Goal: Communication & Community: Answer question/provide support

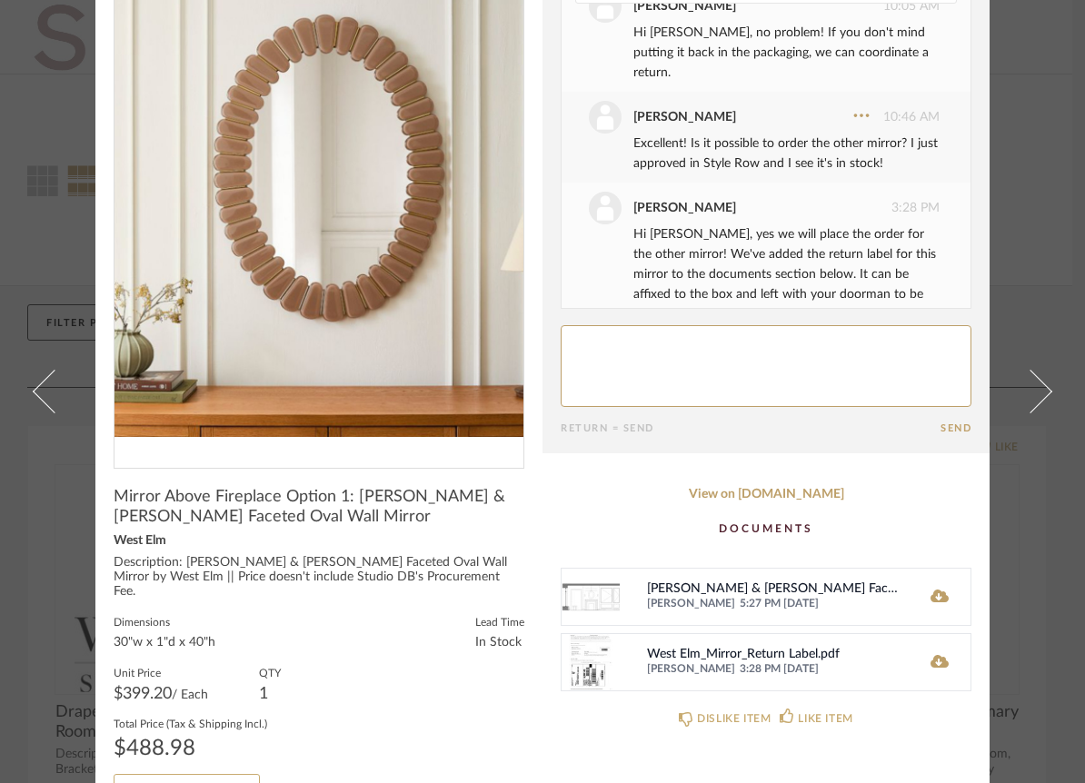
scroll to position [114, 0]
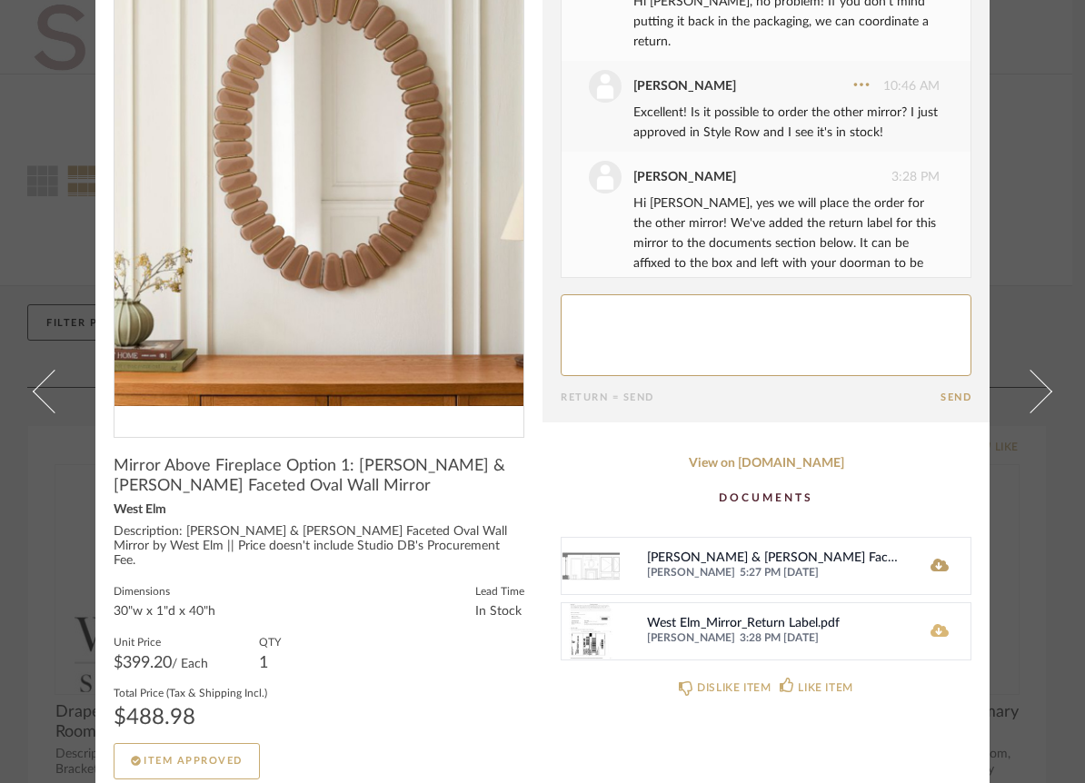
click at [907, 635] on icon at bounding box center [939, 630] width 18 height 13
click at [726, 333] on textarea at bounding box center [765, 335] width 411 height 82
type textarea "Thank you!"
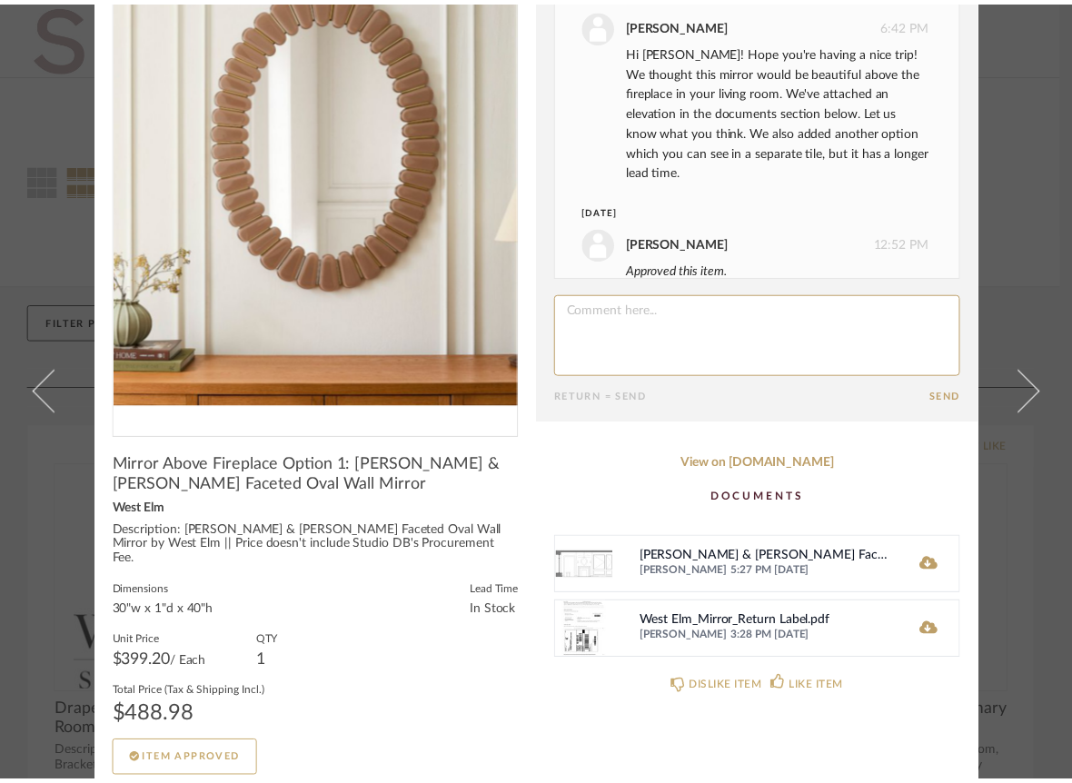
scroll to position [0, 0]
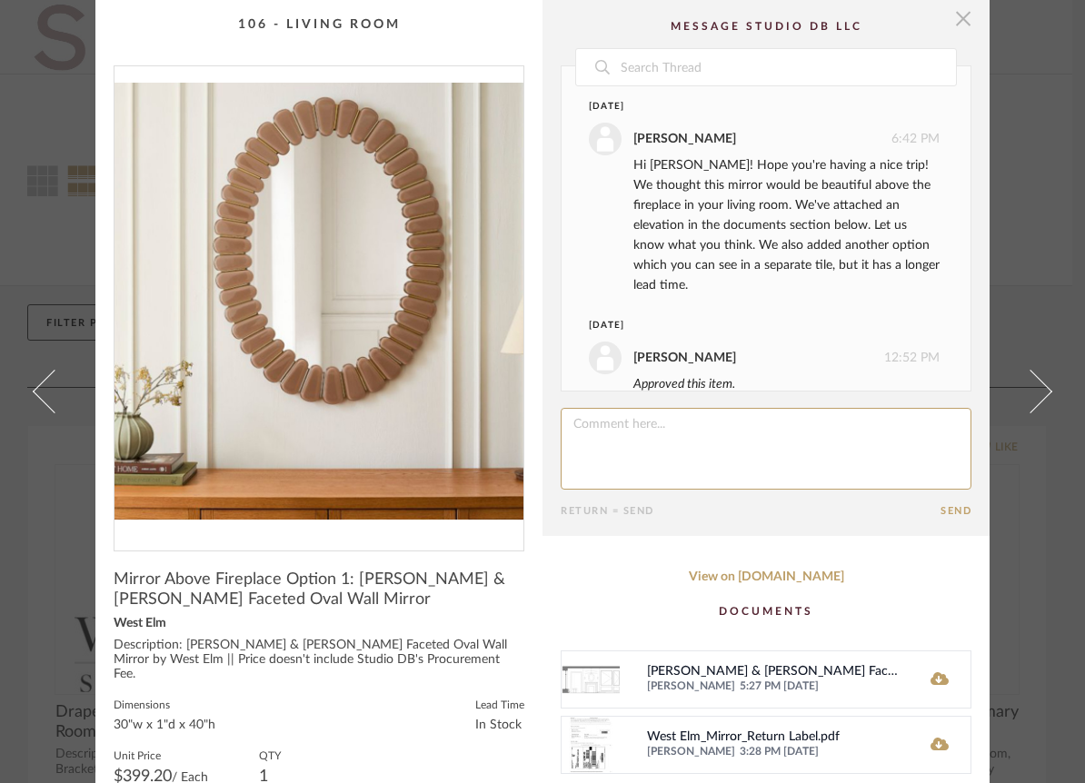
click at [907, 27] on span "button" at bounding box center [963, 18] width 36 height 36
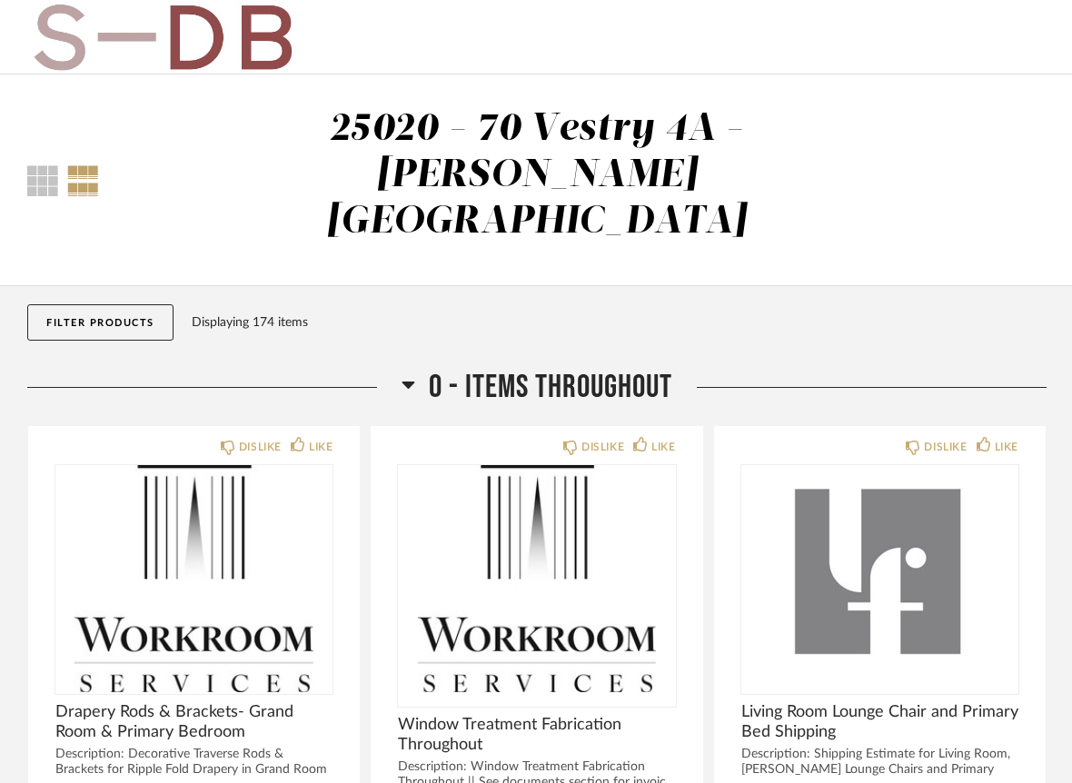
click at [124, 304] on button "Filter Products" at bounding box center [100, 322] width 146 height 36
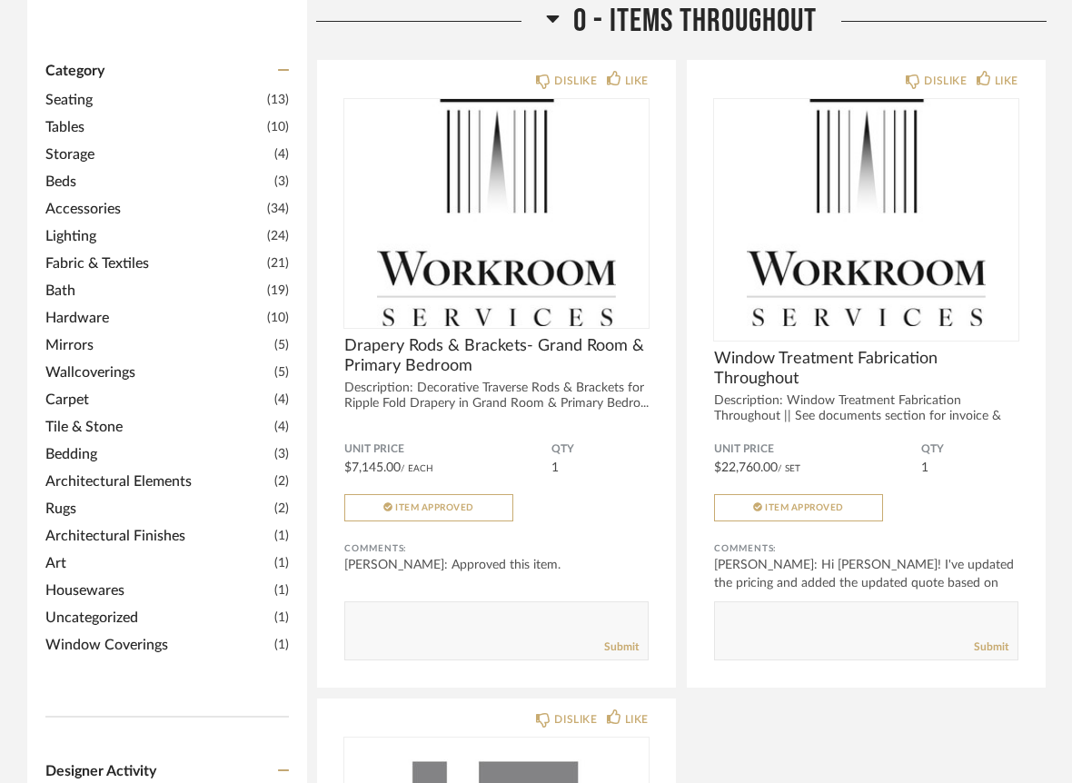
scroll to position [768, 0]
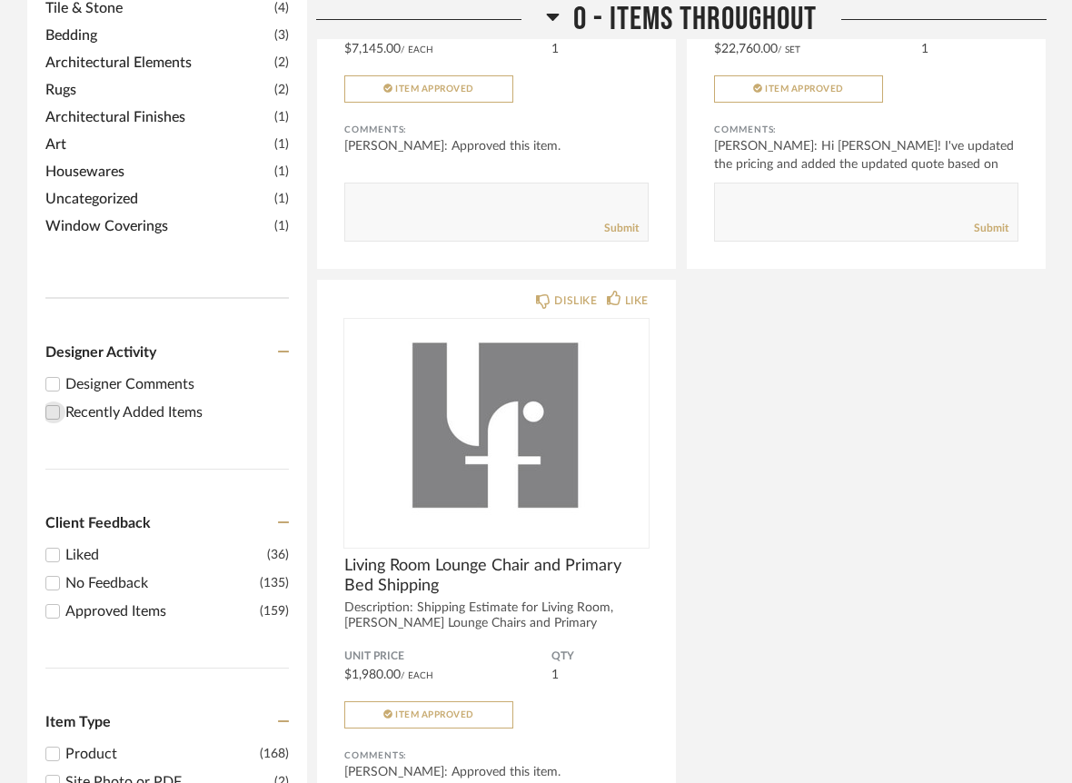
click at [56, 402] on input "Recently Added Items" at bounding box center [53, 413] width 22 height 22
checkbox input "true"
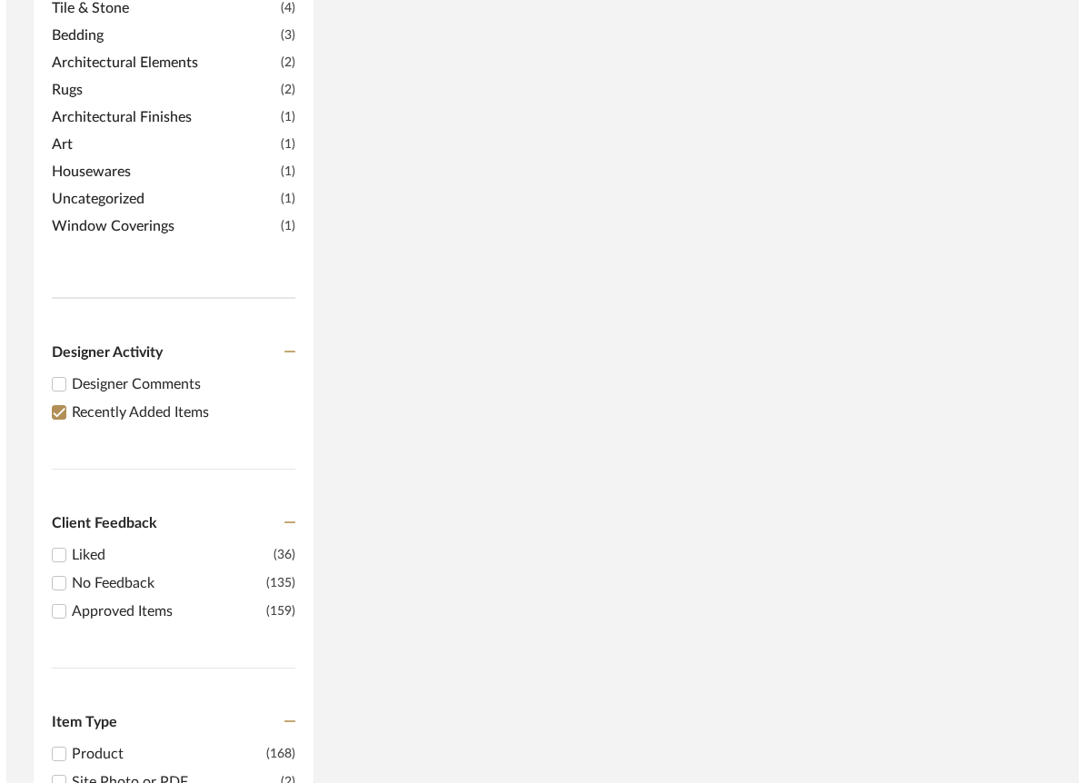
scroll to position [0, 0]
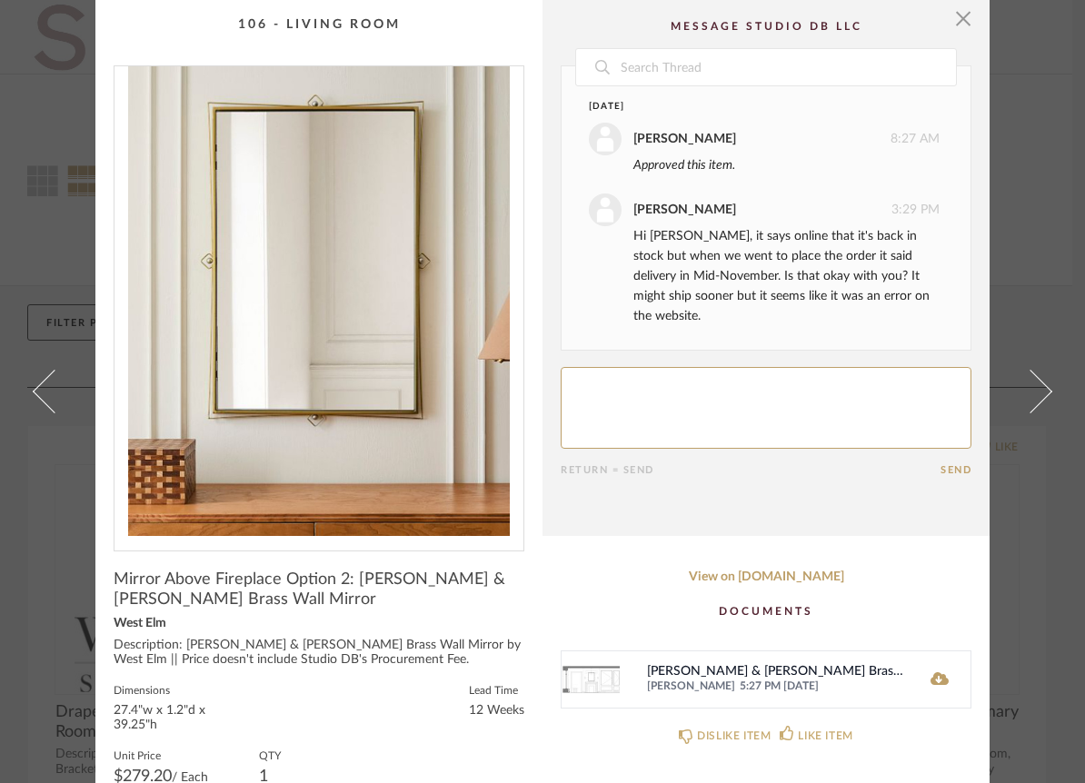
click at [688, 384] on textarea at bounding box center [765, 408] width 411 height 82
drag, startPoint x: 580, startPoint y: 359, endPoint x: 518, endPoint y: 349, distance: 62.6
click at [519, 350] on div "× Date Today Emily Grant 8:27 AM Approved this item. Lauren Passaro 3:29 PM Hi …" at bounding box center [542, 455] width 894 height 911
click at [878, 370] on textarea at bounding box center [765, 408] width 411 height 82
type textarea "Oh dear! Is there something in stock that's similar?"
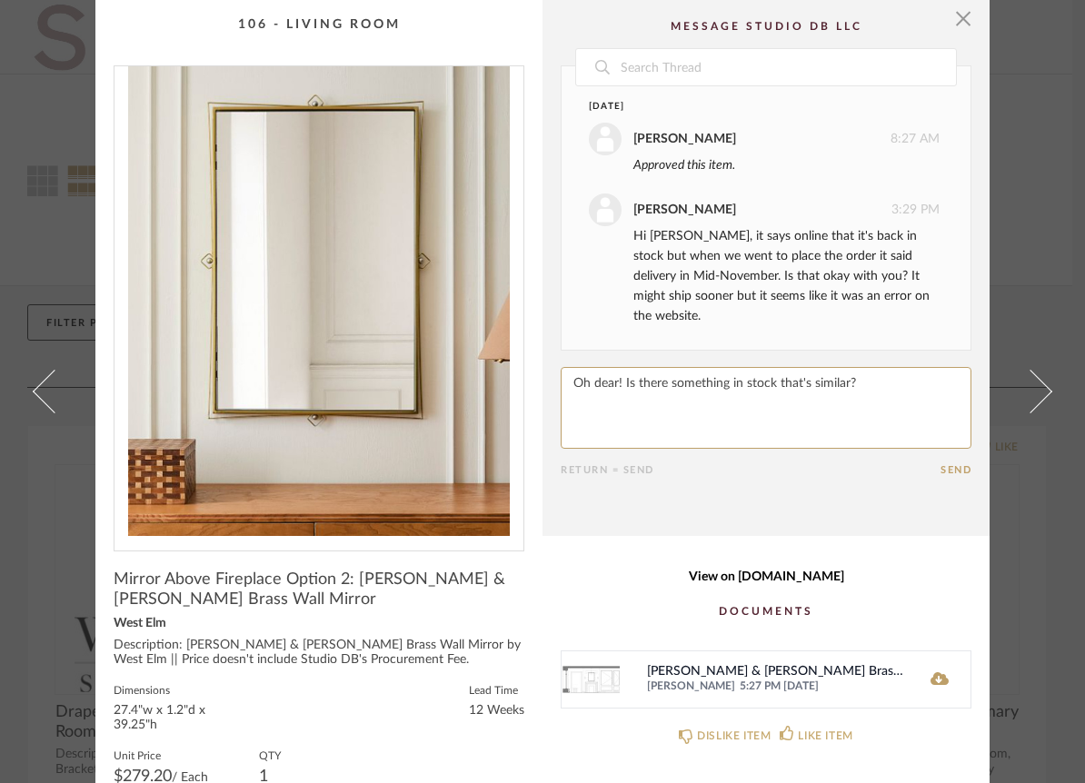
click at [769, 580] on link "View on [DOMAIN_NAME]" at bounding box center [765, 577] width 411 height 15
click at [839, 367] on textarea at bounding box center [765, 408] width 411 height 82
click at [943, 464] on button "Send" at bounding box center [955, 470] width 31 height 12
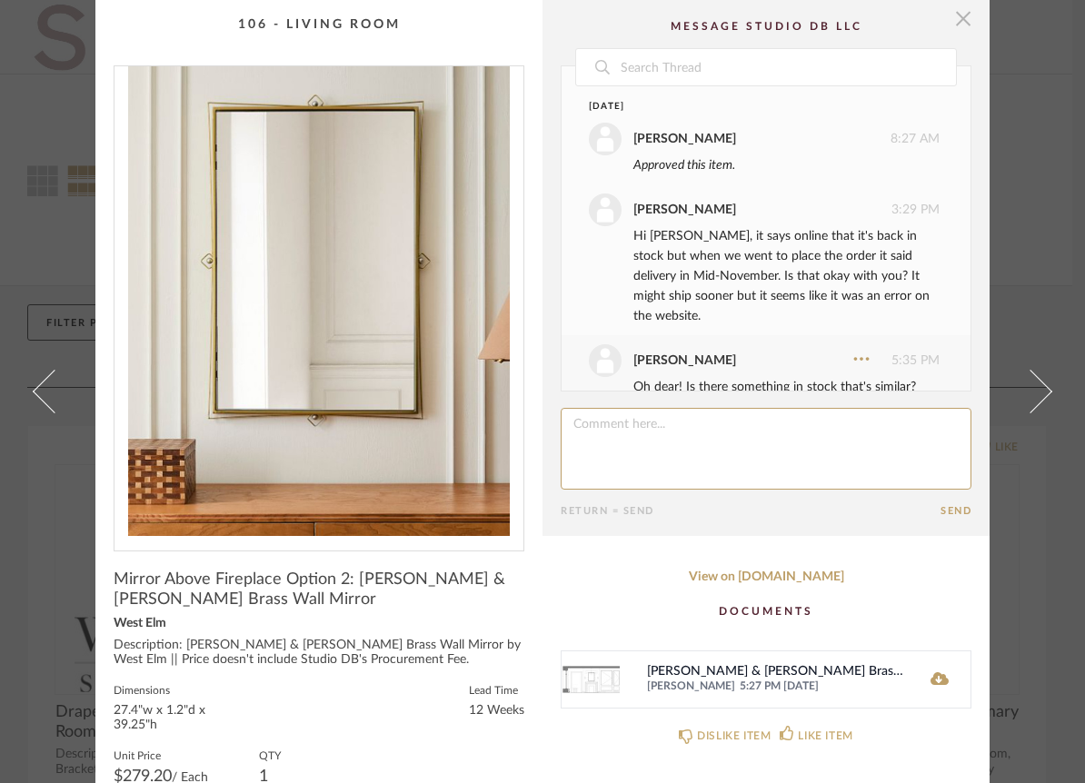
click at [958, 33] on span "button" at bounding box center [963, 18] width 36 height 36
